Goal: Check status: Check status

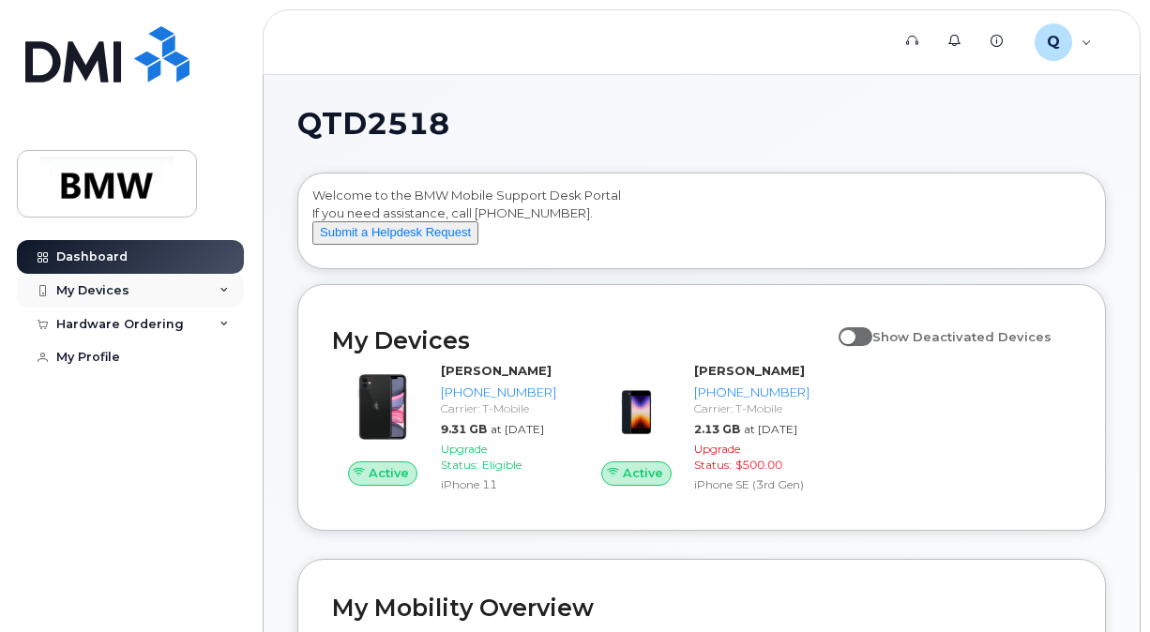
click at [132, 289] on div "My Devices" at bounding box center [130, 291] width 227 height 34
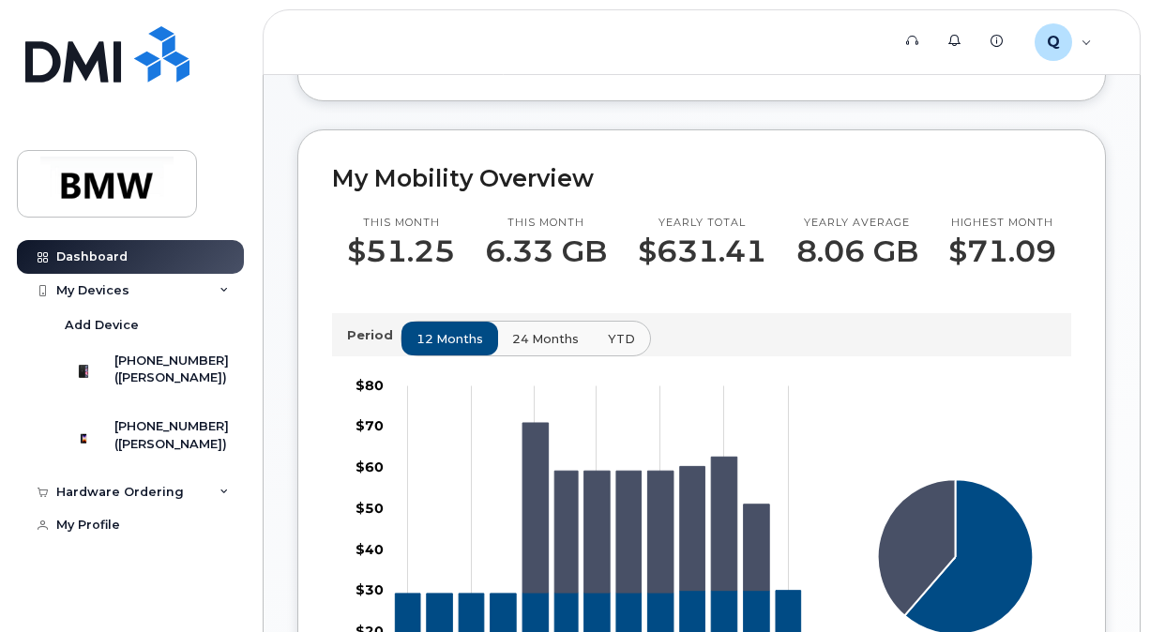
scroll to position [469, 0]
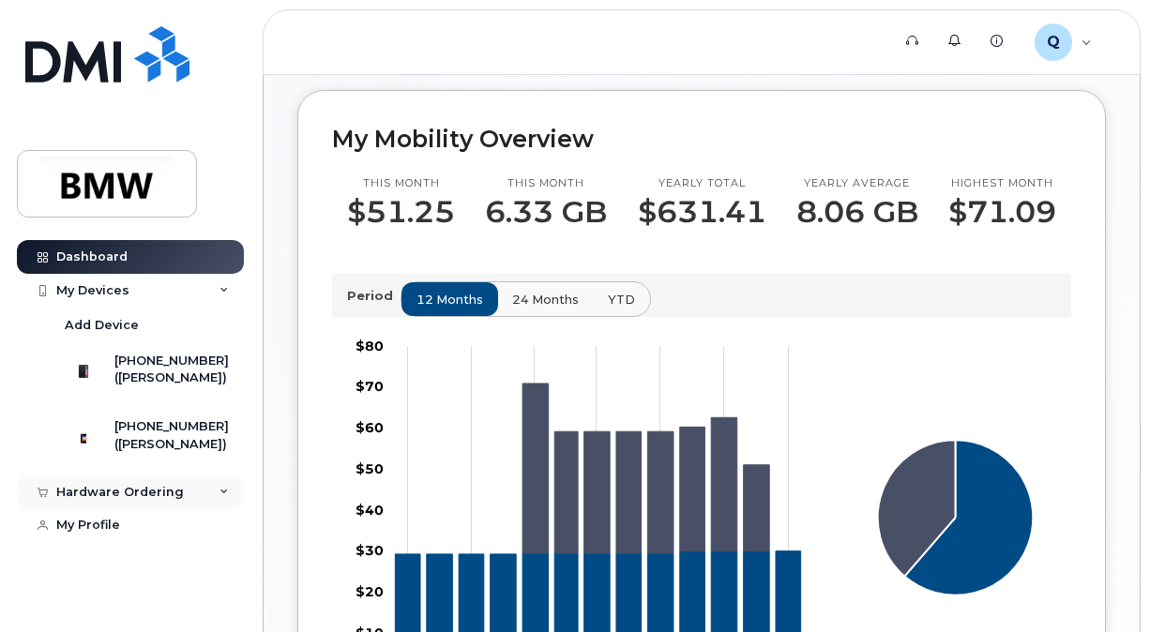
click at [148, 500] on div "Hardware Ordering" at bounding box center [120, 492] width 128 height 15
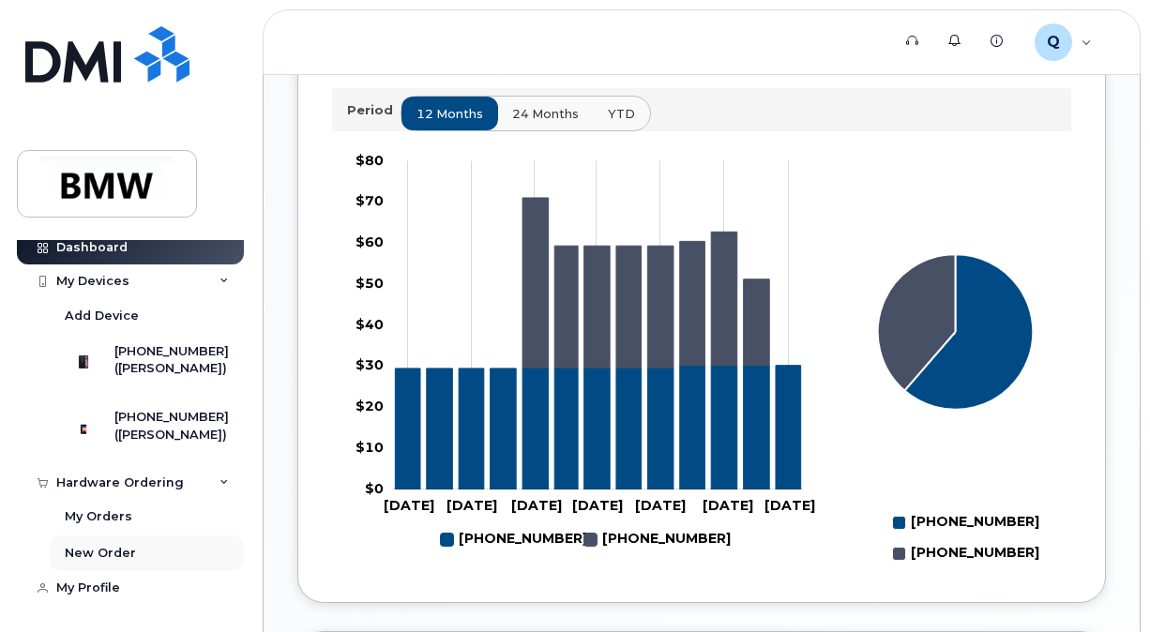
scroll to position [656, 0]
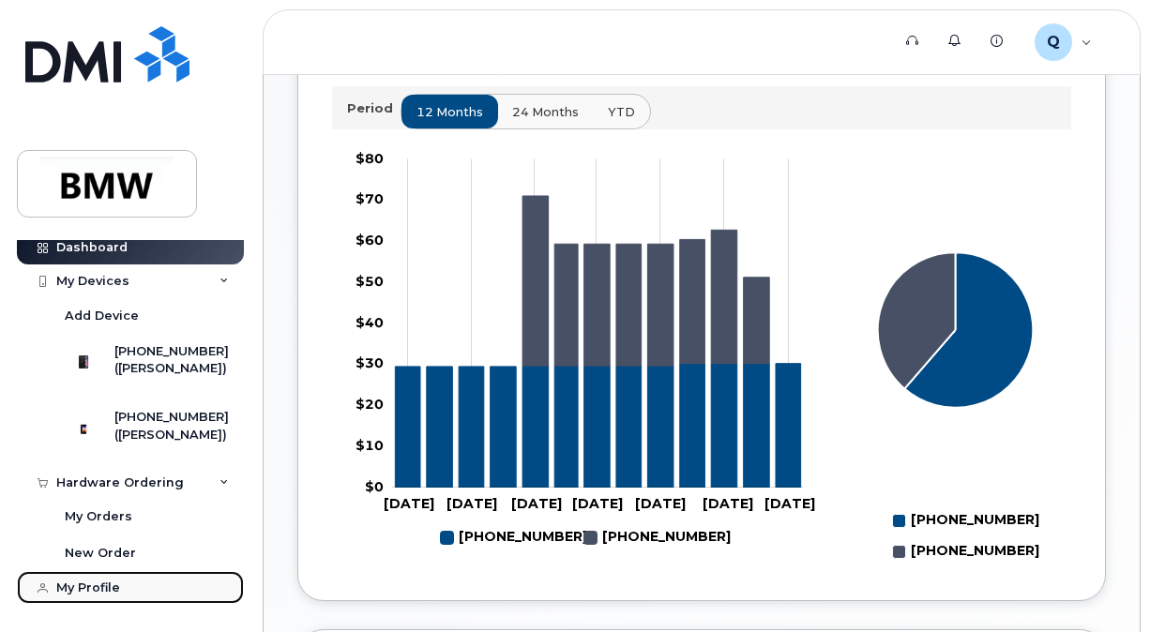
click at [88, 572] on link "My Profile" at bounding box center [130, 588] width 227 height 34
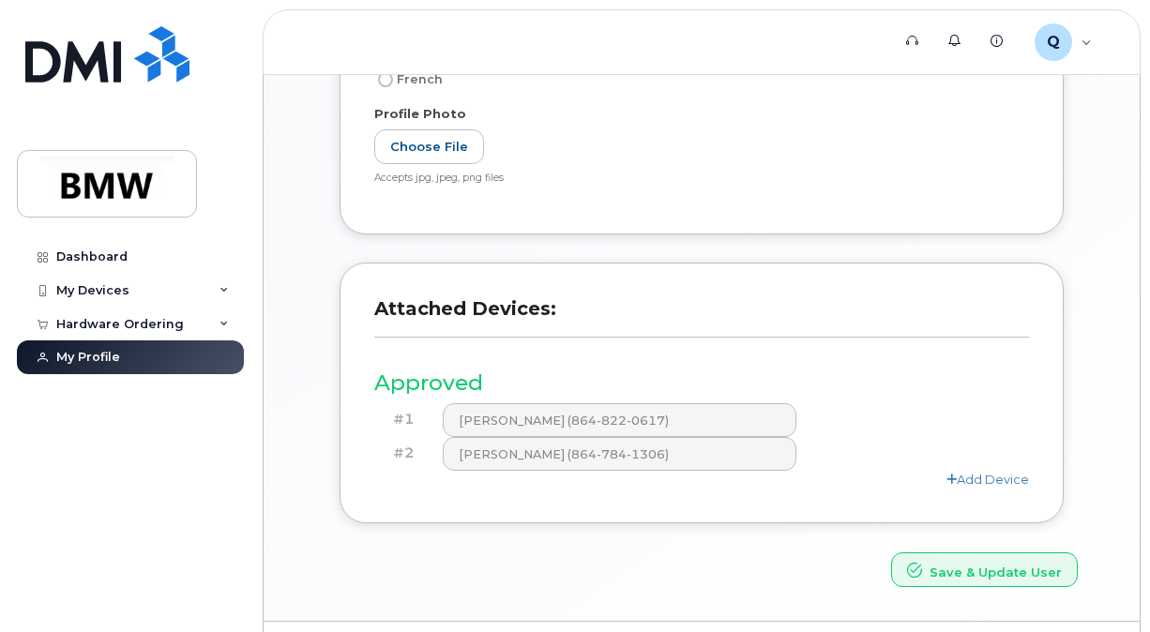
scroll to position [600, 0]
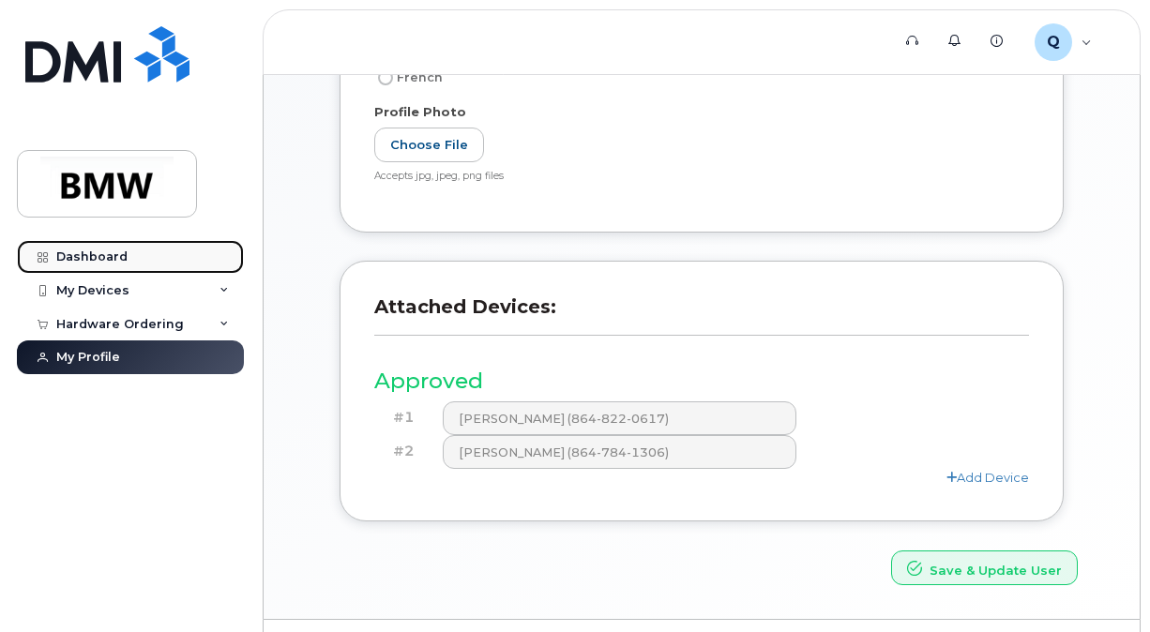
click at [129, 249] on link "Dashboard" at bounding box center [130, 257] width 227 height 34
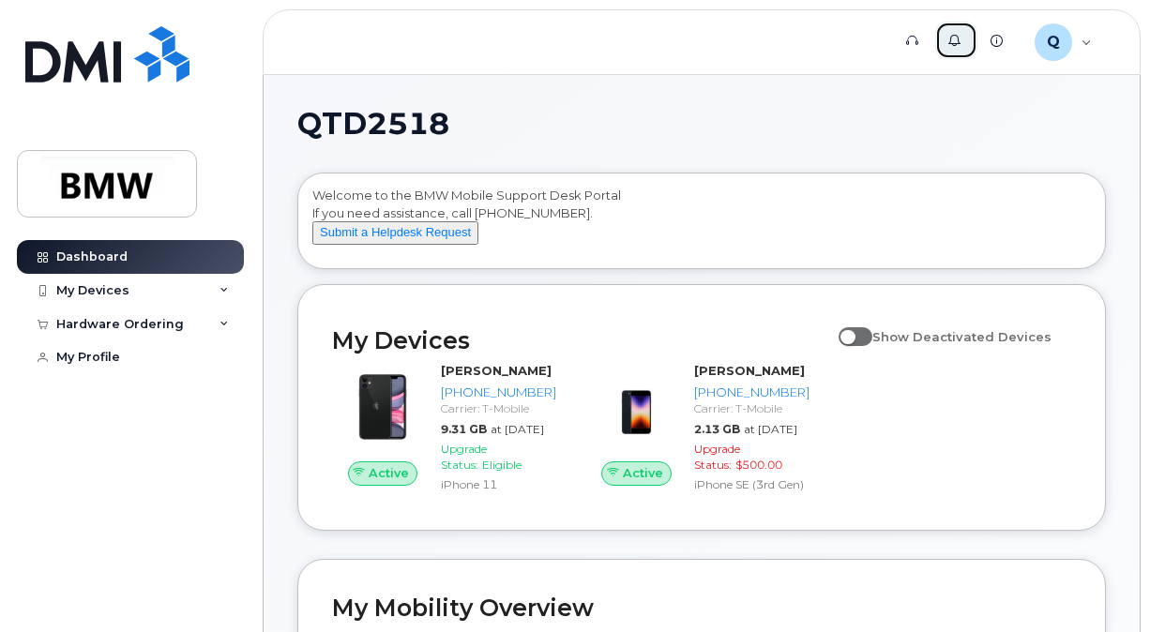
click at [962, 38] on link "Alerts" at bounding box center [956, 41] width 42 height 38
click at [997, 41] on icon at bounding box center [996, 41] width 12 height 12
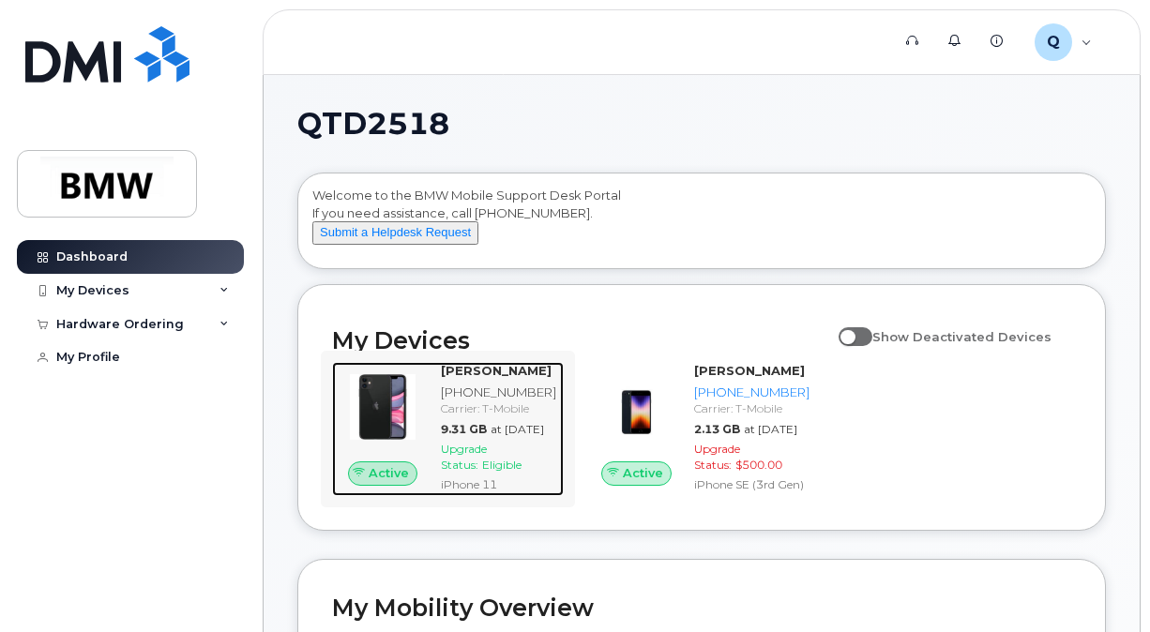
click at [479, 453] on div "Quenisha Franks 864-822-0617 Carrier: T-Mobile 9.31 GB at Sep 01, 2025 Upgrade …" at bounding box center [498, 429] width 130 height 134
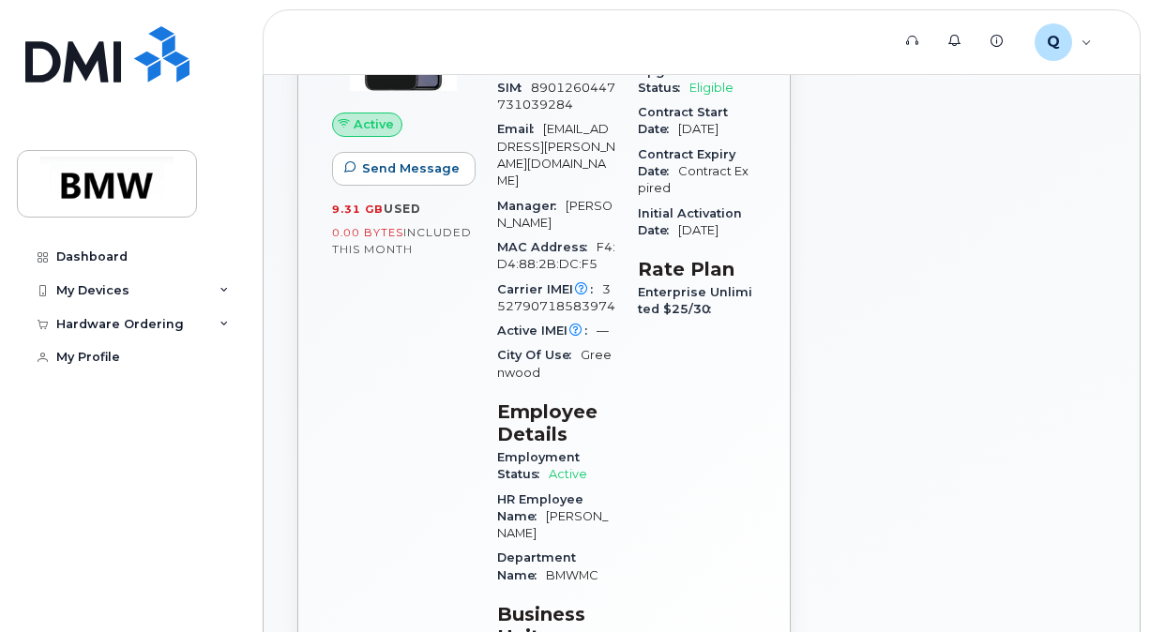
scroll to position [469, 0]
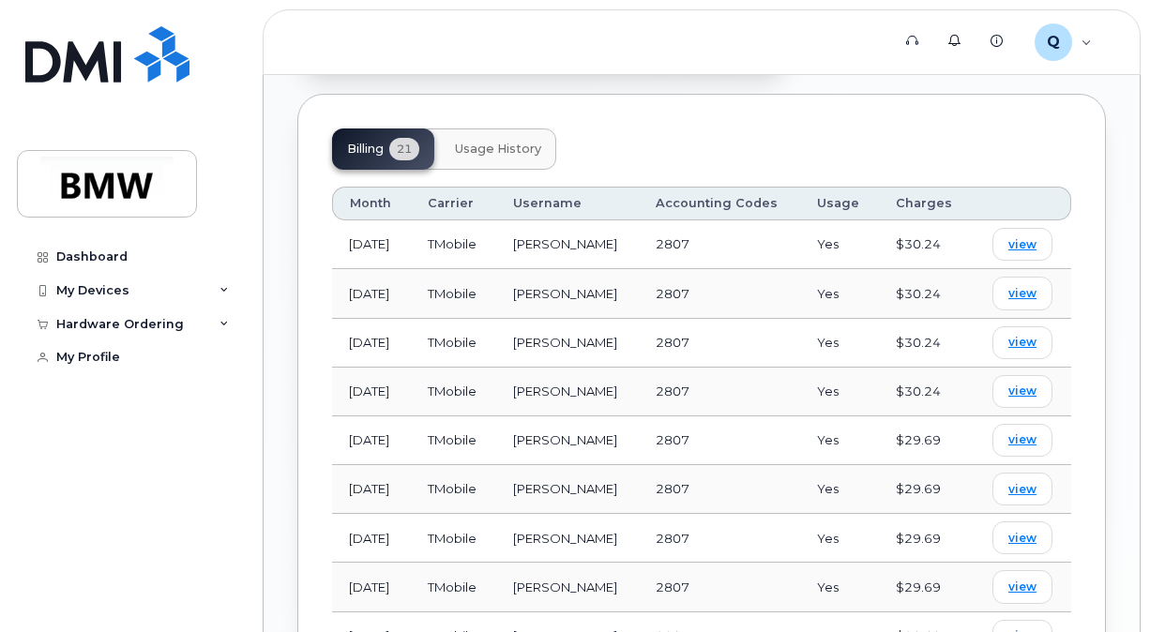
click at [480, 128] on button "Usage History" at bounding box center [498, 148] width 116 height 41
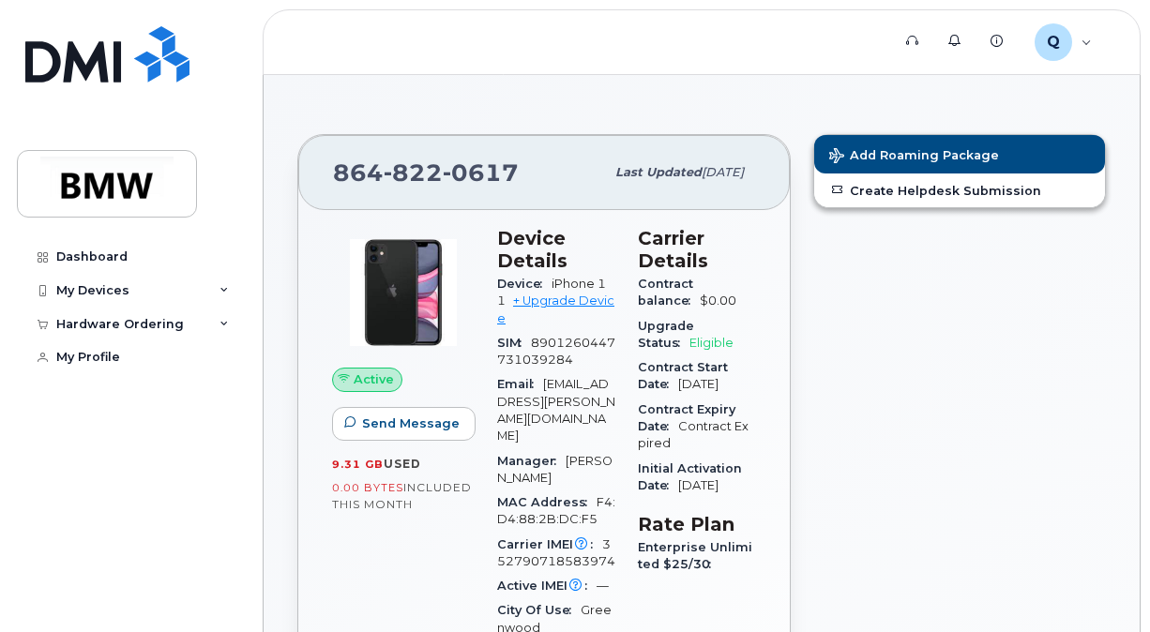
scroll to position [0, 0]
